Goal: Task Accomplishment & Management: Use online tool/utility

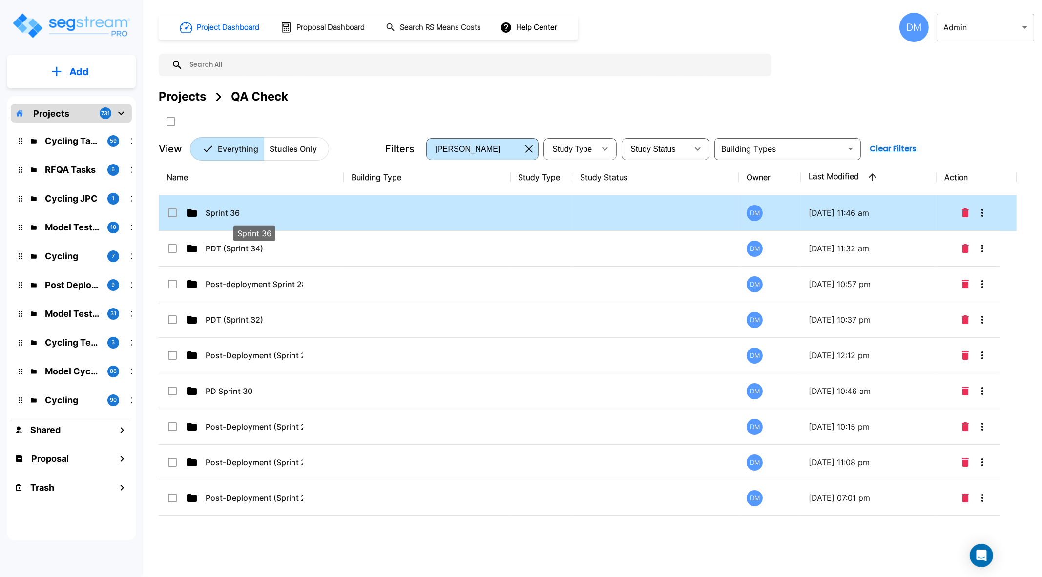
click at [229, 208] on p "Sprint 36" at bounding box center [255, 213] width 98 height 12
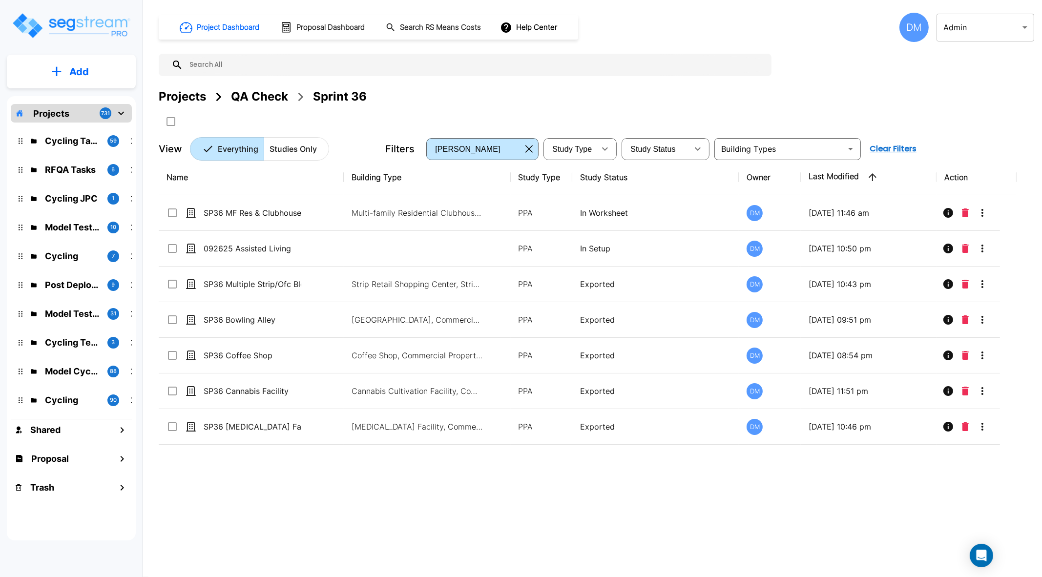
click at [131, 143] on icon "mailbox folders" at bounding box center [133, 141] width 12 height 12
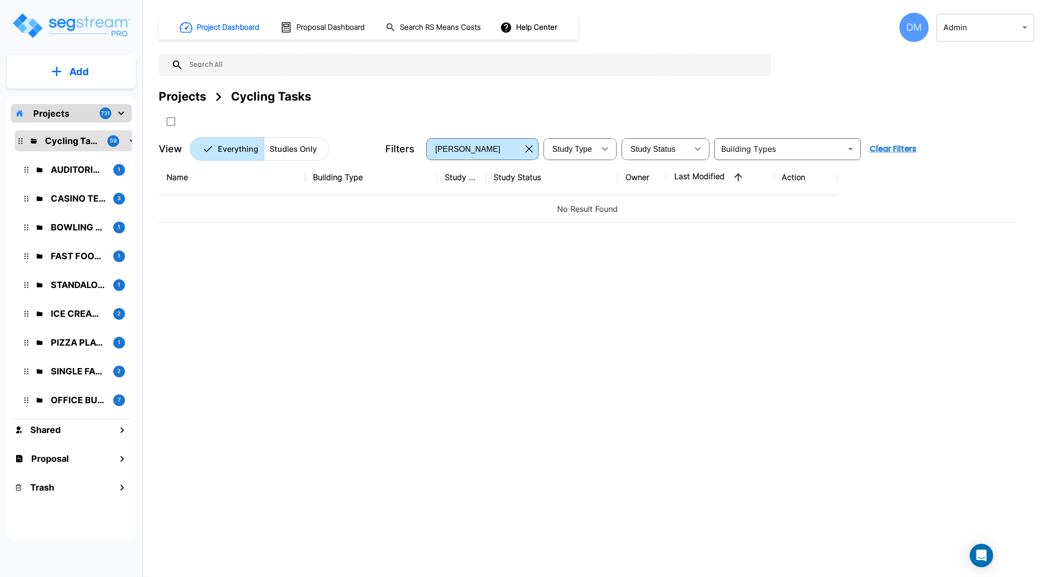
click at [49, 142] on p "Cycling Tasks" at bounding box center [72, 140] width 55 height 13
drag, startPoint x: 183, startPoint y: 94, endPoint x: 481, endPoint y: 101, distance: 298.4
click at [183, 94] on div "Projects" at bounding box center [182, 97] width 47 height 18
click at [183, 98] on div "Projects" at bounding box center [182, 97] width 47 height 18
drag, startPoint x: 481, startPoint y: 101, endPoint x: 725, endPoint y: 117, distance: 243.7
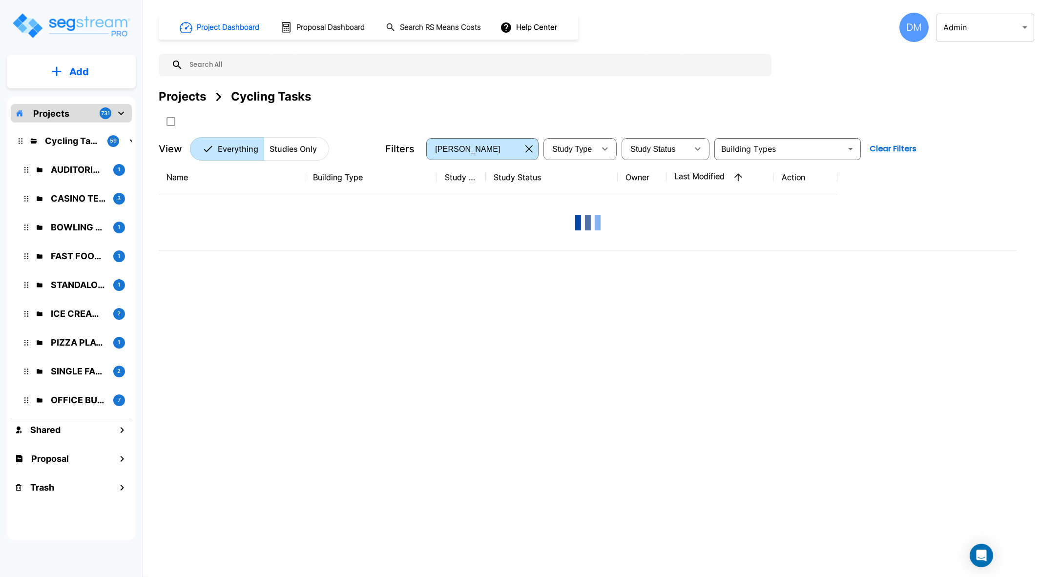
click at [475, 104] on div "Projects Cycling Tasks" at bounding box center [596, 97] width 875 height 18
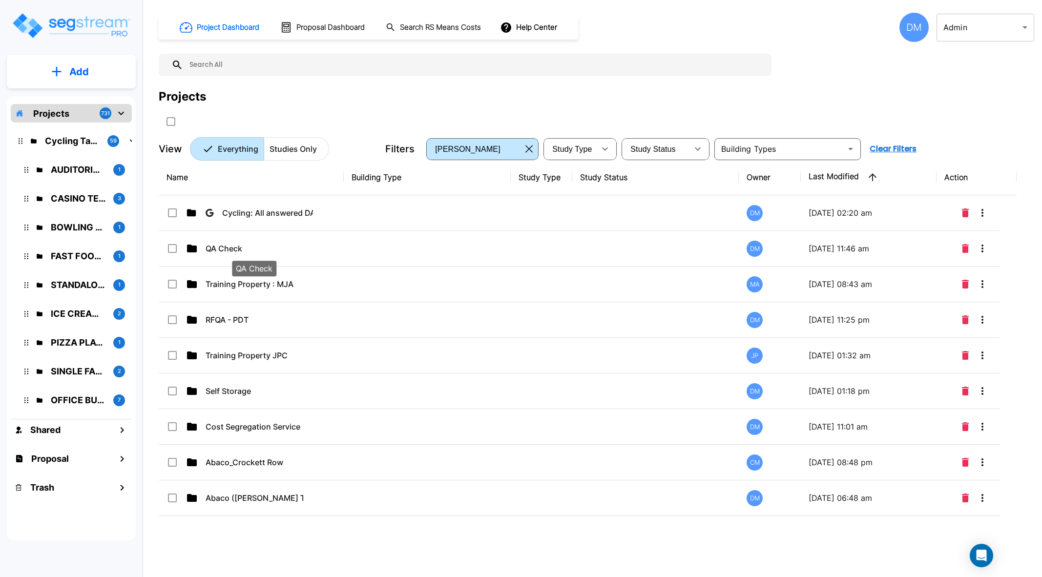
click at [217, 248] on p "QA Check" at bounding box center [255, 249] width 98 height 12
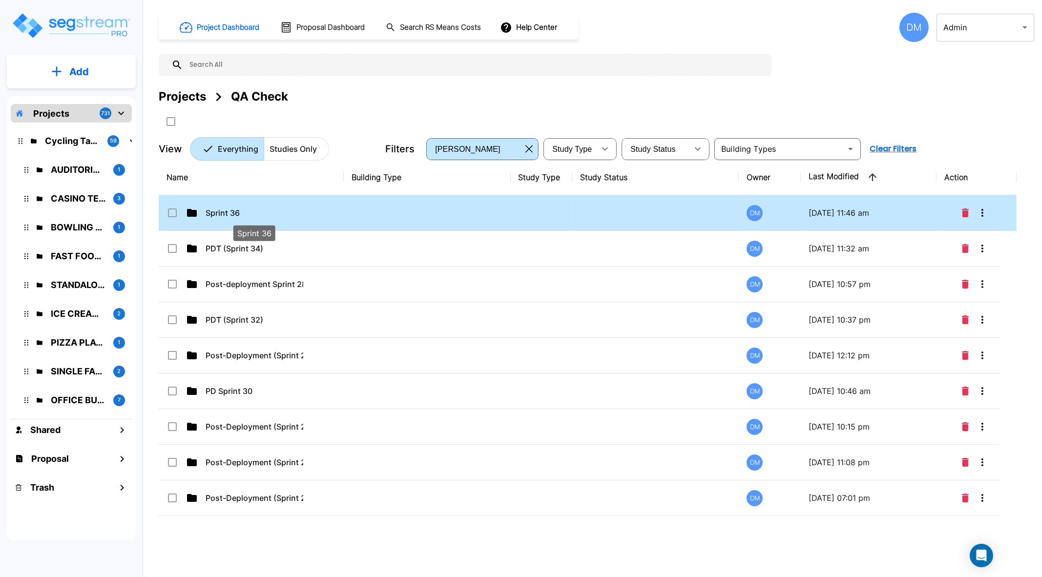
click at [216, 211] on p "Sprint 36" at bounding box center [255, 213] width 98 height 12
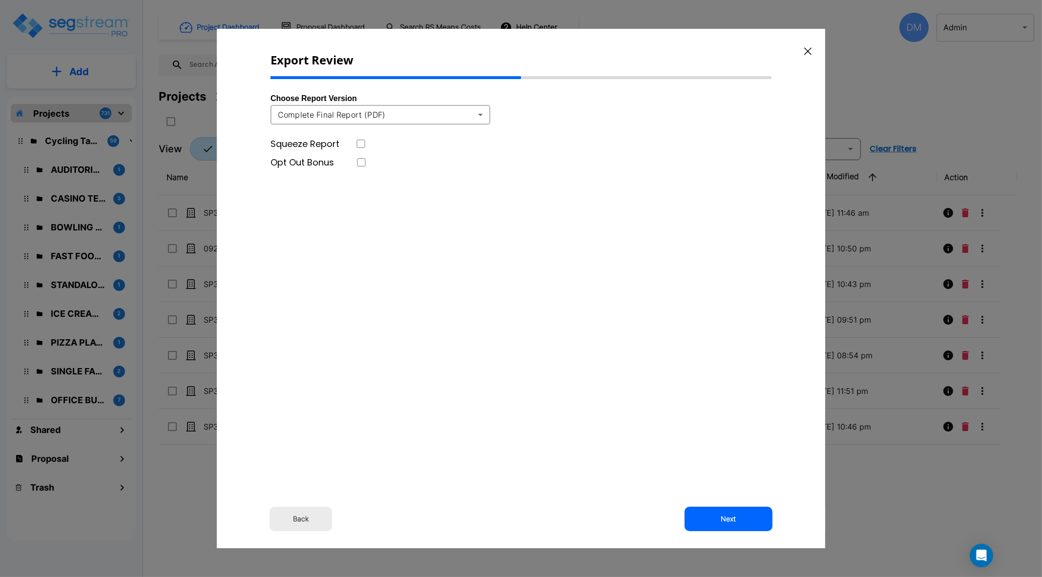
click at [593, 338] on div "Choose Report Version Complete Final Report (PDF) pdf ​ Squeeze Report Opt Out …" at bounding box center [520, 260] width 501 height 346
click at [756, 509] on button "Next" at bounding box center [728, 519] width 88 height 24
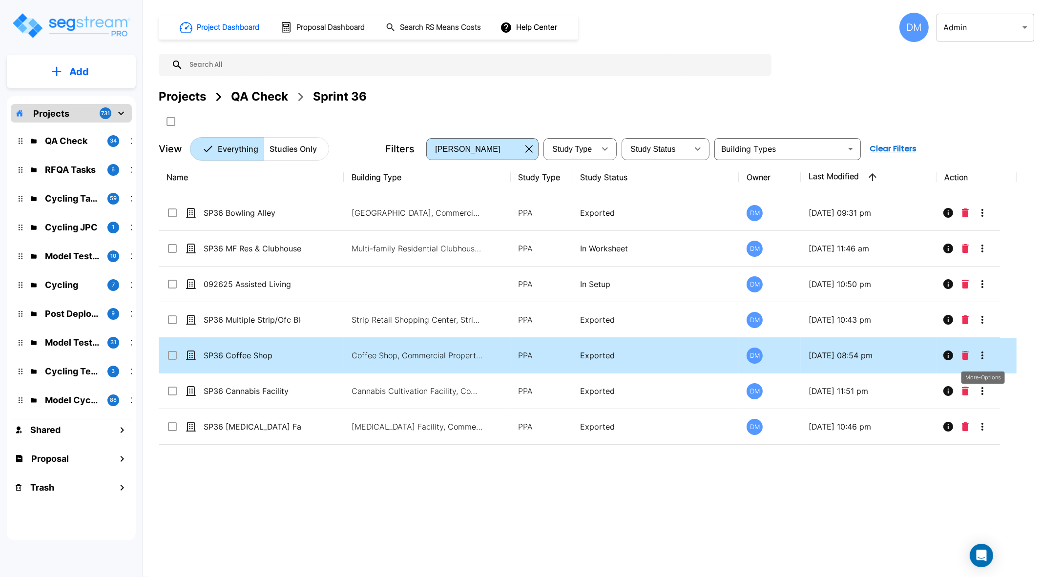
click at [981, 355] on icon "More-Options" at bounding box center [982, 356] width 2 height 8
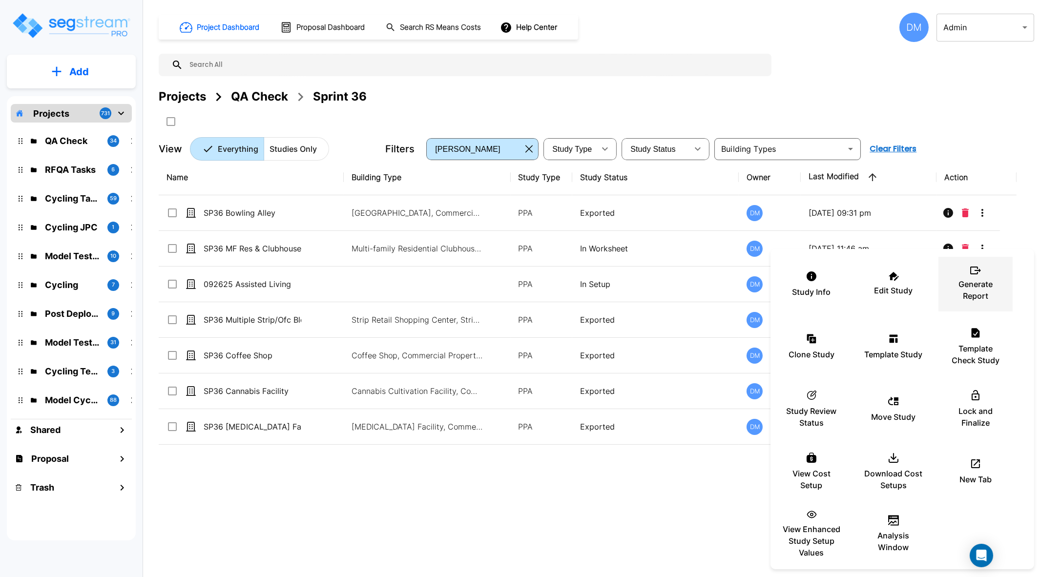
click at [978, 290] on p "Generate Report" at bounding box center [975, 289] width 59 height 23
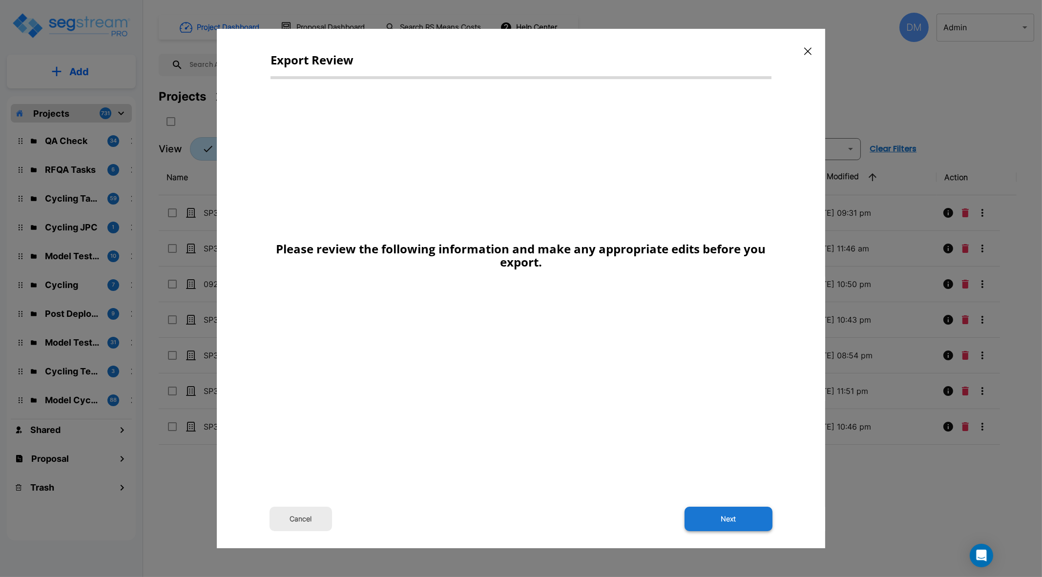
drag, startPoint x: 760, startPoint y: 516, endPoint x: 805, endPoint y: 481, distance: 56.7
click at [760, 516] on button "Next" at bounding box center [728, 519] width 88 height 24
